Goal: Information Seeking & Learning: Compare options

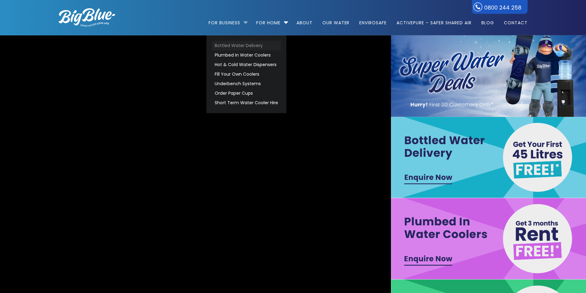
click at [229, 44] on link "Bottled Water Delivery" at bounding box center [246, 46] width 69 height 10
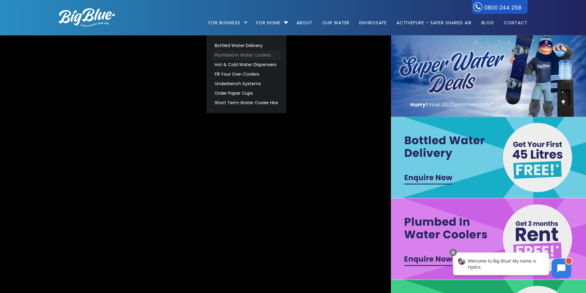
click at [223, 53] on link "Plumbed in Water Coolers" at bounding box center [246, 55] width 69 height 10
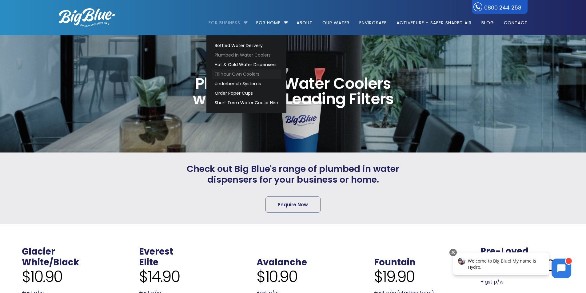
click at [230, 73] on link "Fill Your Own Coolers" at bounding box center [246, 75] width 69 height 10
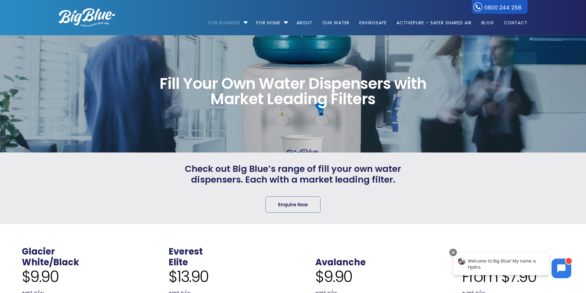
click at [228, 116] on div "Fill Your Own Water Dispensers with Market Leading Filters" at bounding box center [292, 94] width 319 height 70
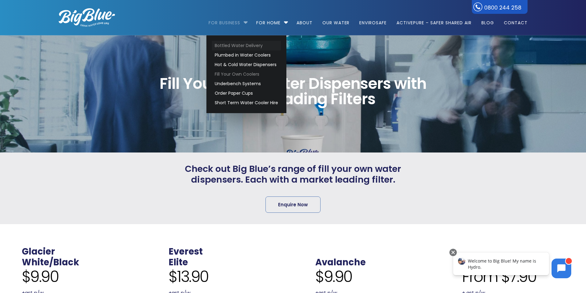
click at [232, 47] on link "Bottled Water Delivery" at bounding box center [246, 46] width 69 height 10
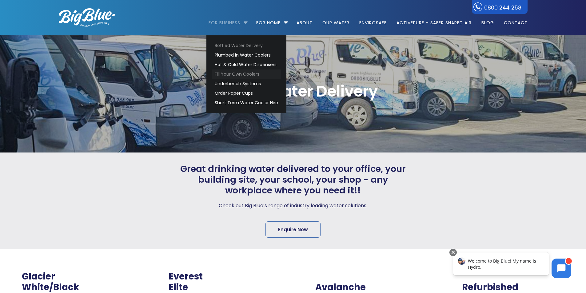
click at [231, 76] on link "Fill Your Own Coolers" at bounding box center [246, 75] width 69 height 10
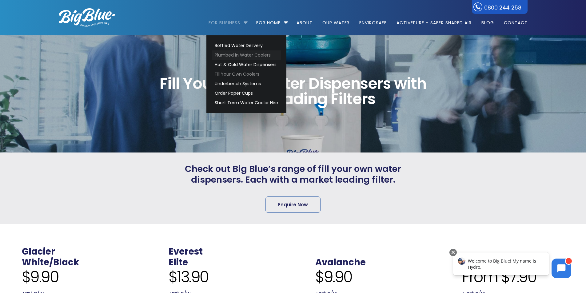
click at [238, 58] on link "Plumbed in Water Coolers" at bounding box center [246, 55] width 69 height 10
